Goal: Information Seeking & Learning: Learn about a topic

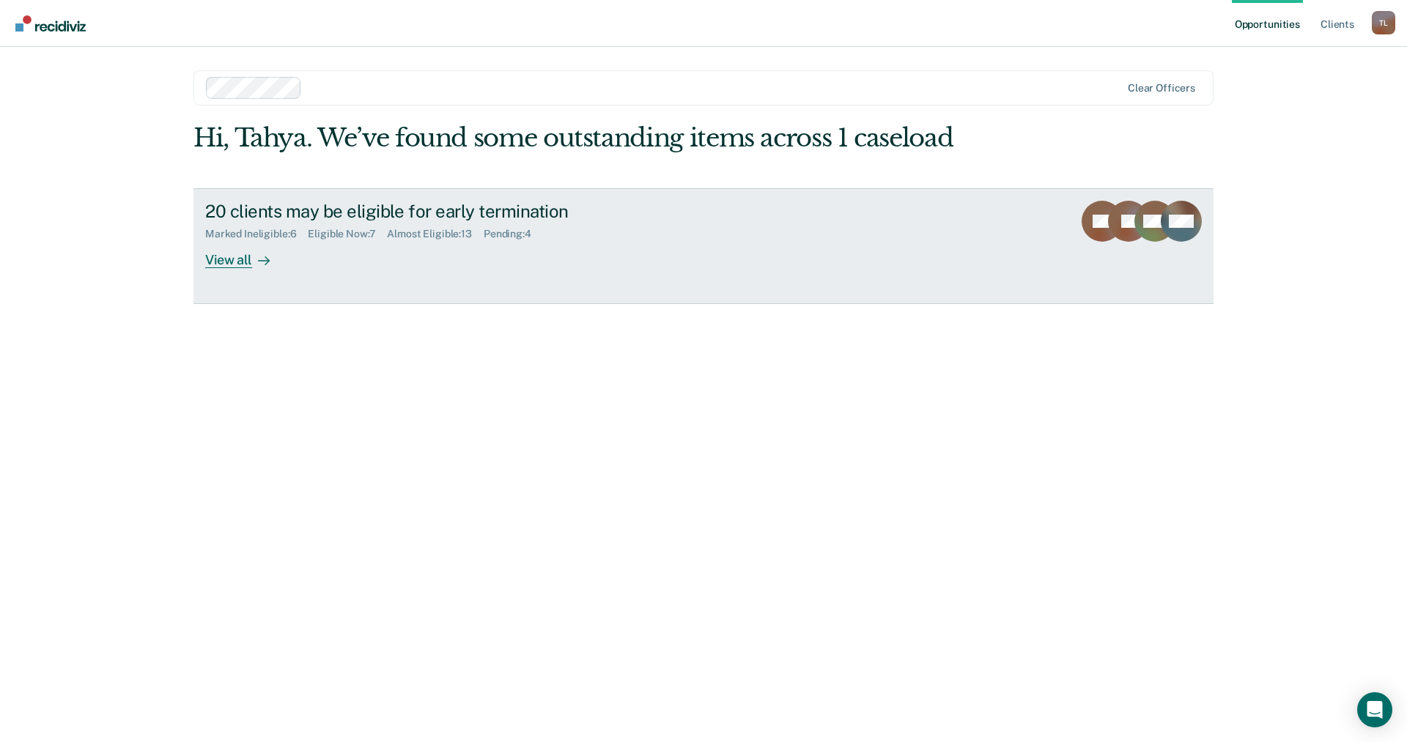
click at [255, 268] on link "20 clients may be eligible for early termination Marked Ineligible : 6 Eligible…" at bounding box center [703, 246] width 1020 height 116
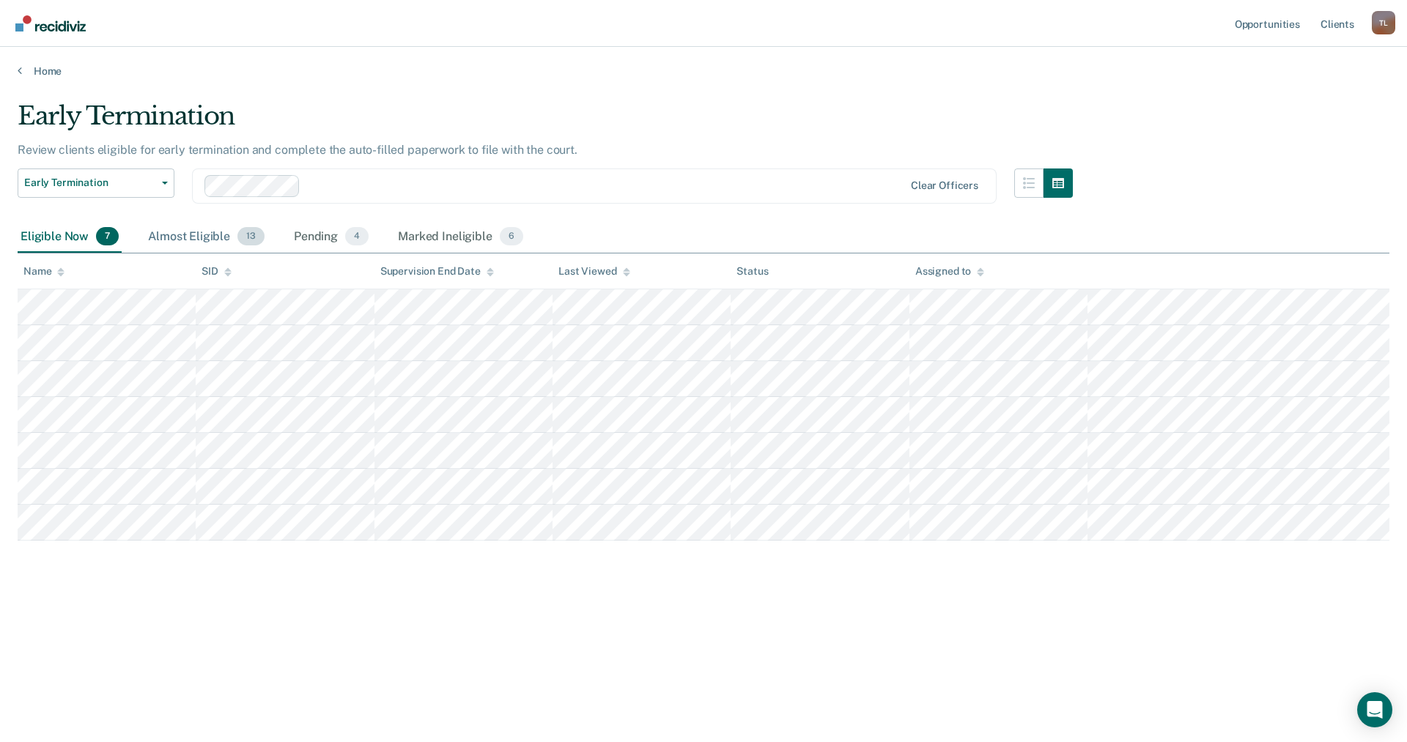
click at [226, 240] on div "Almost Eligible 13" at bounding box center [206, 237] width 122 height 32
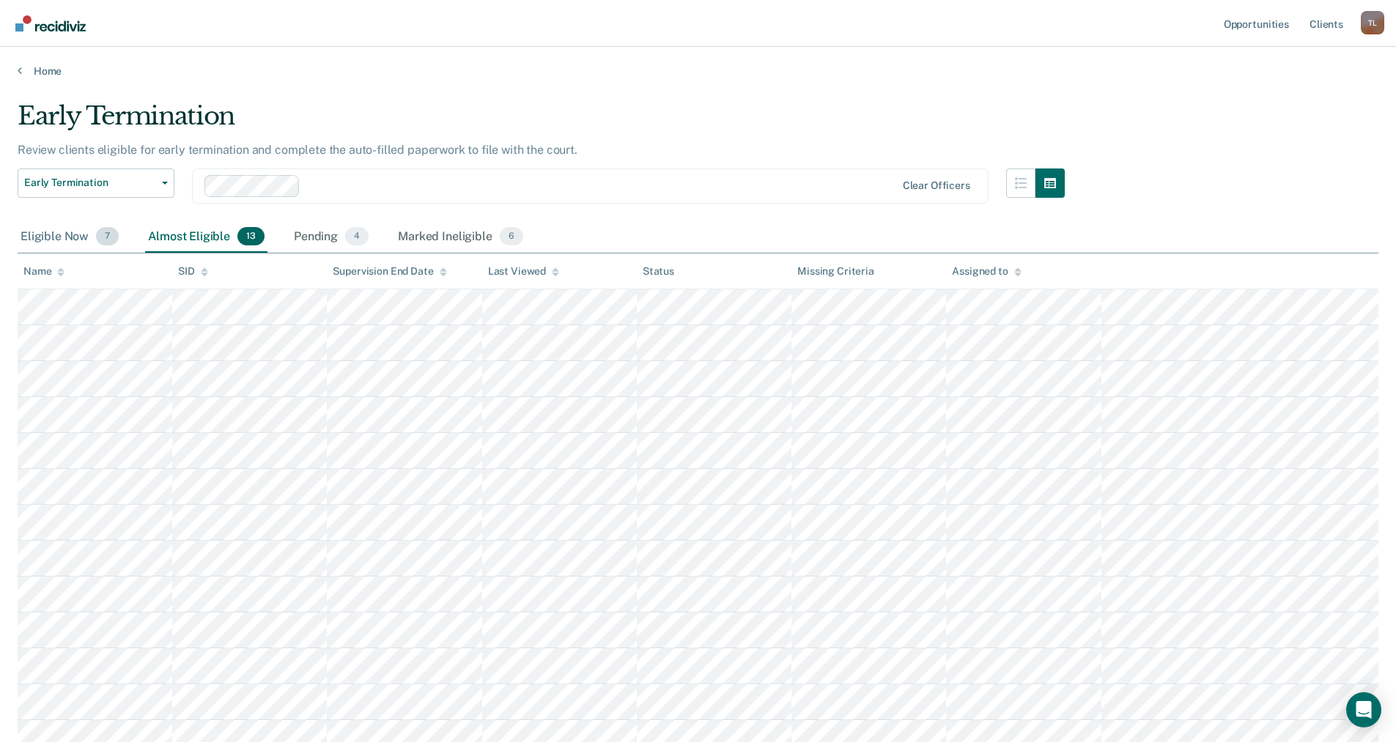
click at [34, 238] on div "Eligible Now 7" at bounding box center [70, 237] width 104 height 32
